Goal: Find specific page/section: Find specific page/section

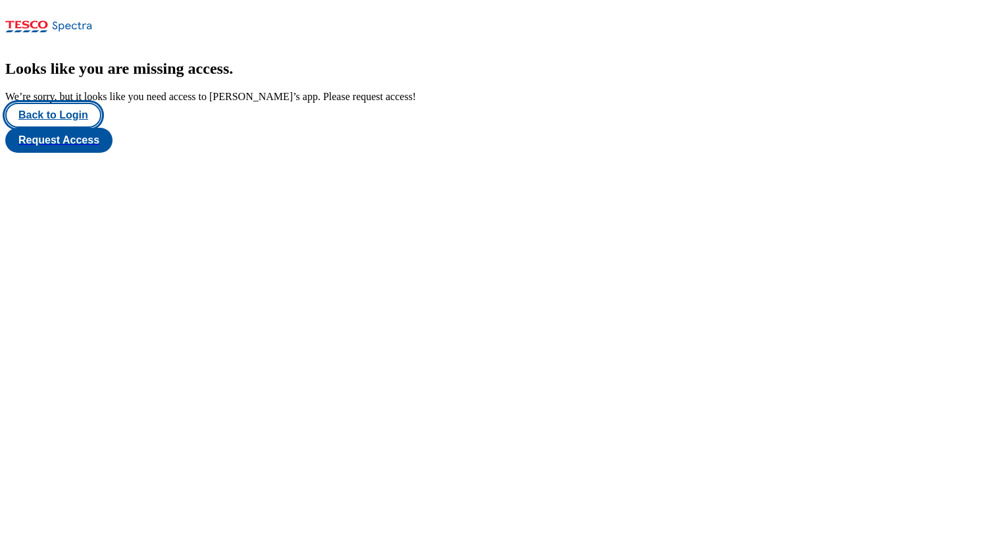
click at [62, 128] on button "Back to Login" at bounding box center [53, 115] width 96 height 25
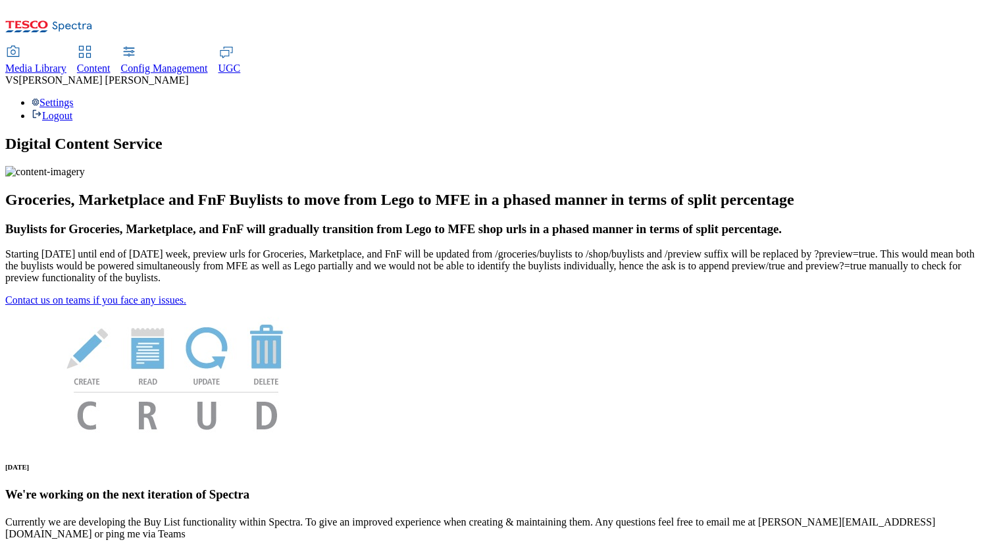
click at [111, 63] on span "Content" at bounding box center [94, 68] width 34 height 11
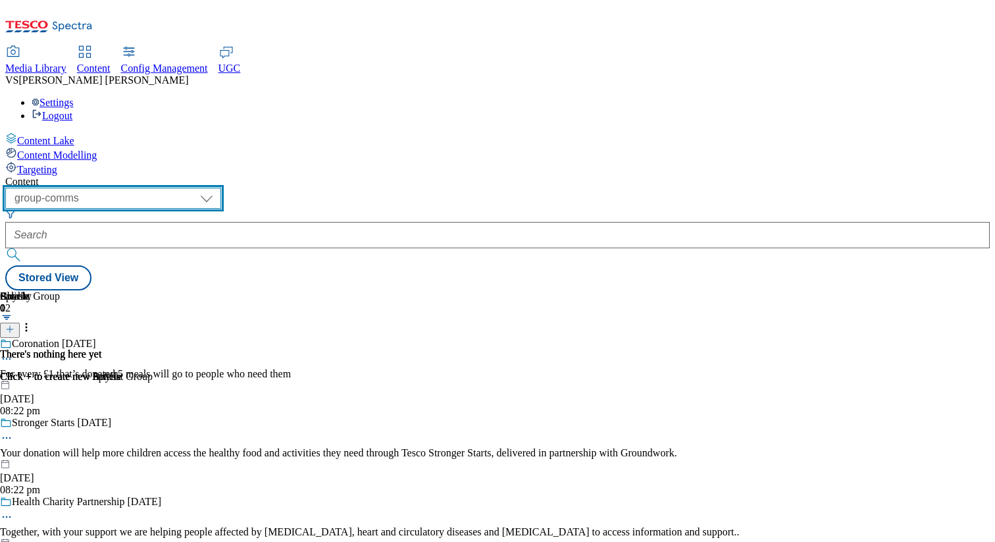
click at [221, 188] on select "dotcom-cz dotcom-hu dotcom-sk fnf-uk ghs-roi ghs-uk group-comms ighs-cz ighs-hu…" at bounding box center [113, 198] width 216 height 21
select select "flare-test"
click at [171, 188] on select "dotcom-cz dotcom-hu dotcom-sk fnf-uk ghs-roi ghs-uk group-comms ighs-cz ighs-hu…" at bounding box center [113, 198] width 216 height 21
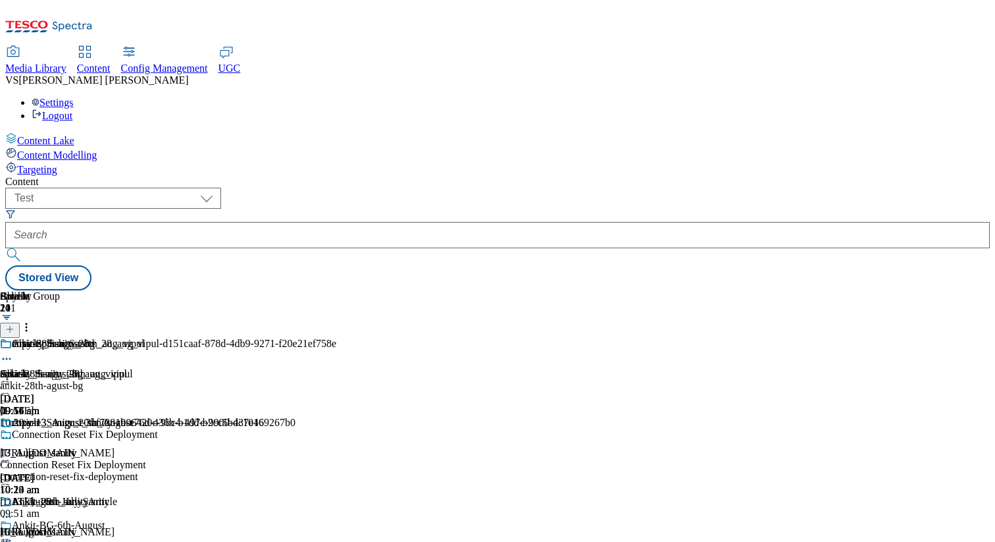
click at [310, 380] on div "ankit-28th-agust-bg" at bounding box center [155, 386] width 310 height 12
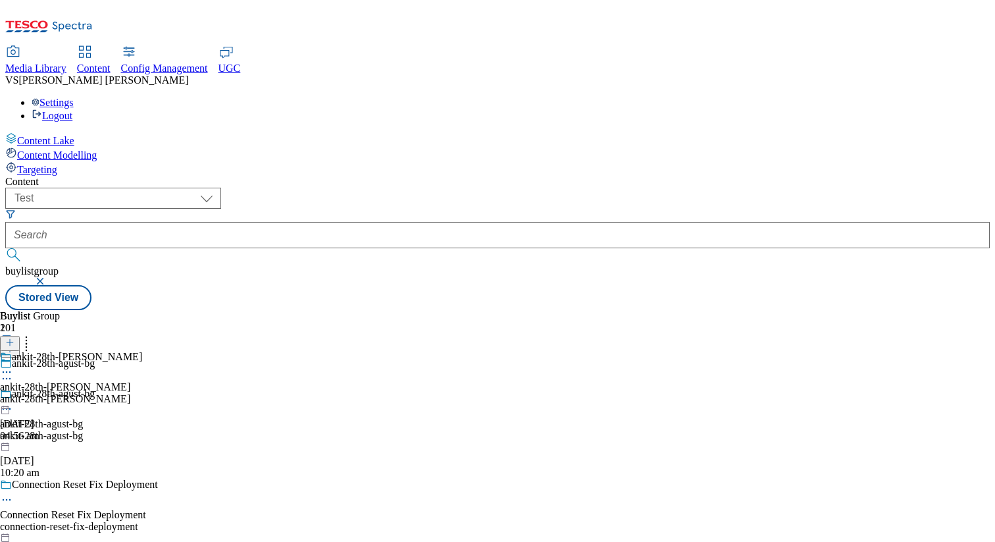
click at [142, 393] on div "ankit-28th-[PERSON_NAME]" at bounding box center [71, 399] width 142 height 12
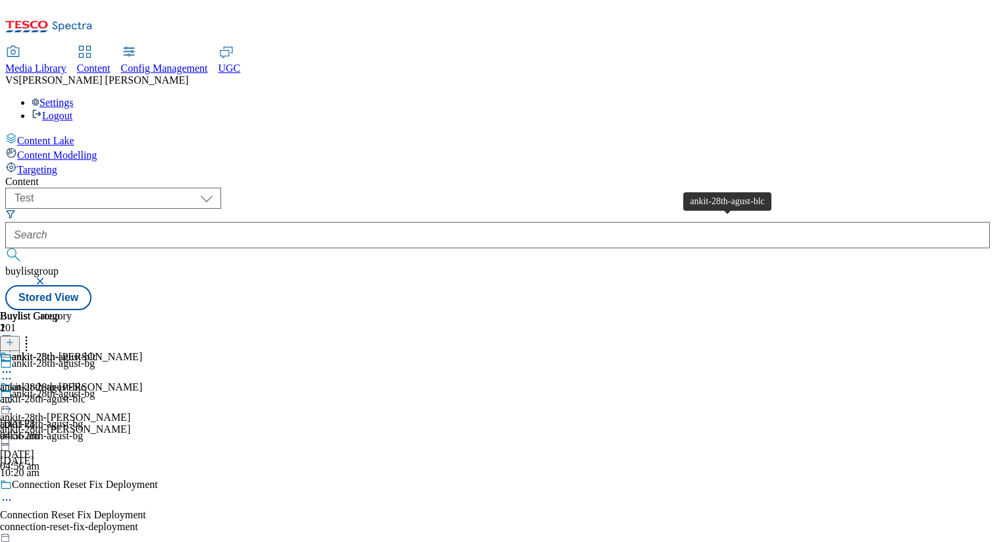
click at [86, 381] on span "ankit-28th-agust-blc" at bounding box center [43, 387] width 86 height 12
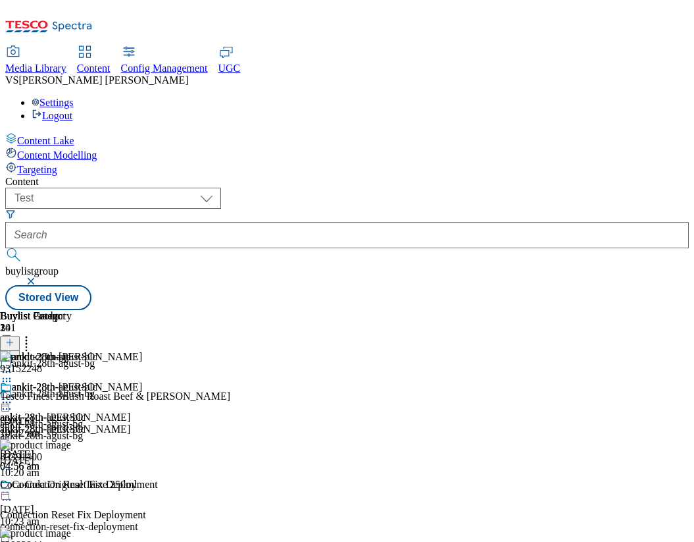
scroll to position [0, 474]
click at [71, 351] on img at bounding box center [35, 357] width 71 height 12
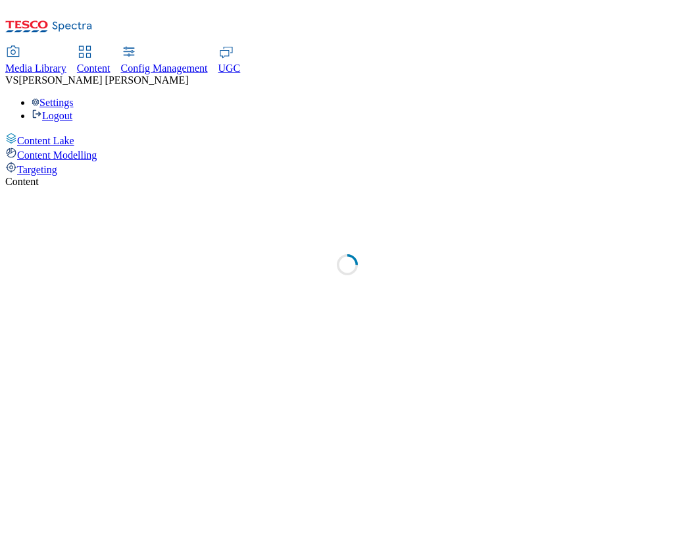
select select "flare-test"
